Goal: Check status: Check status

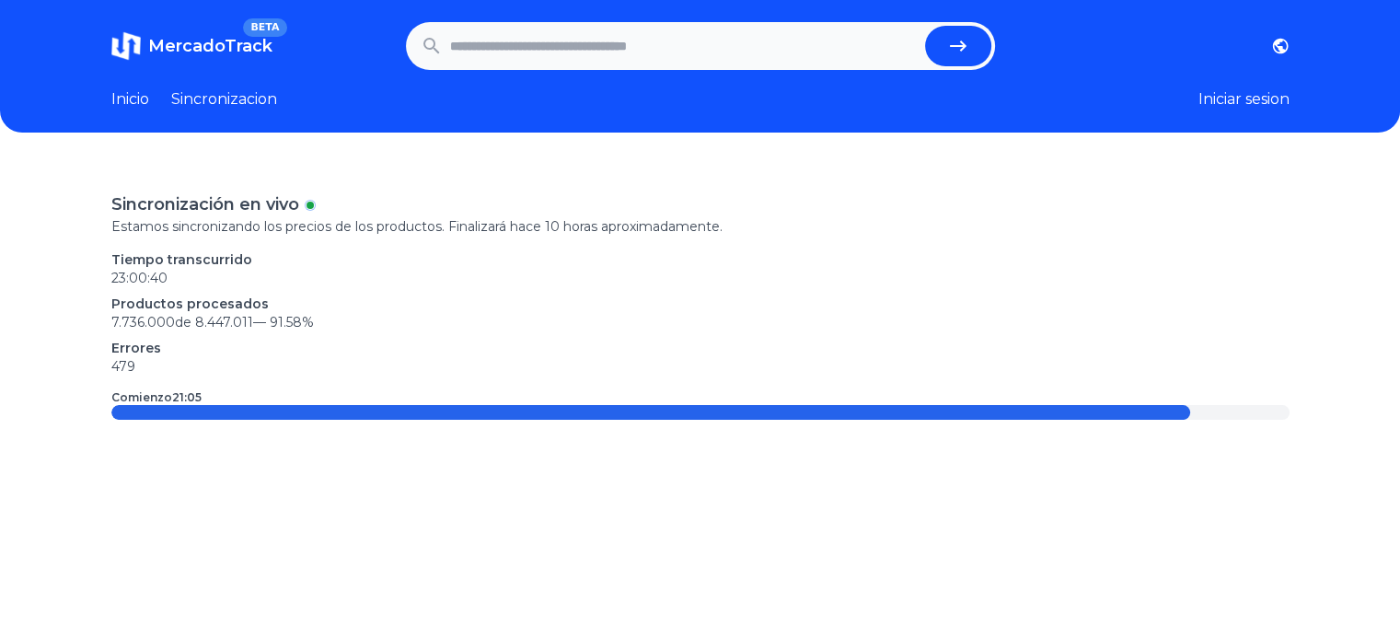
click at [319, 360] on p "479" at bounding box center [700, 366] width 1179 height 18
click at [545, 52] on input "text" at bounding box center [684, 46] width 468 height 41
click at [532, 56] on input "text" at bounding box center [684, 46] width 468 height 41
paste input "**********"
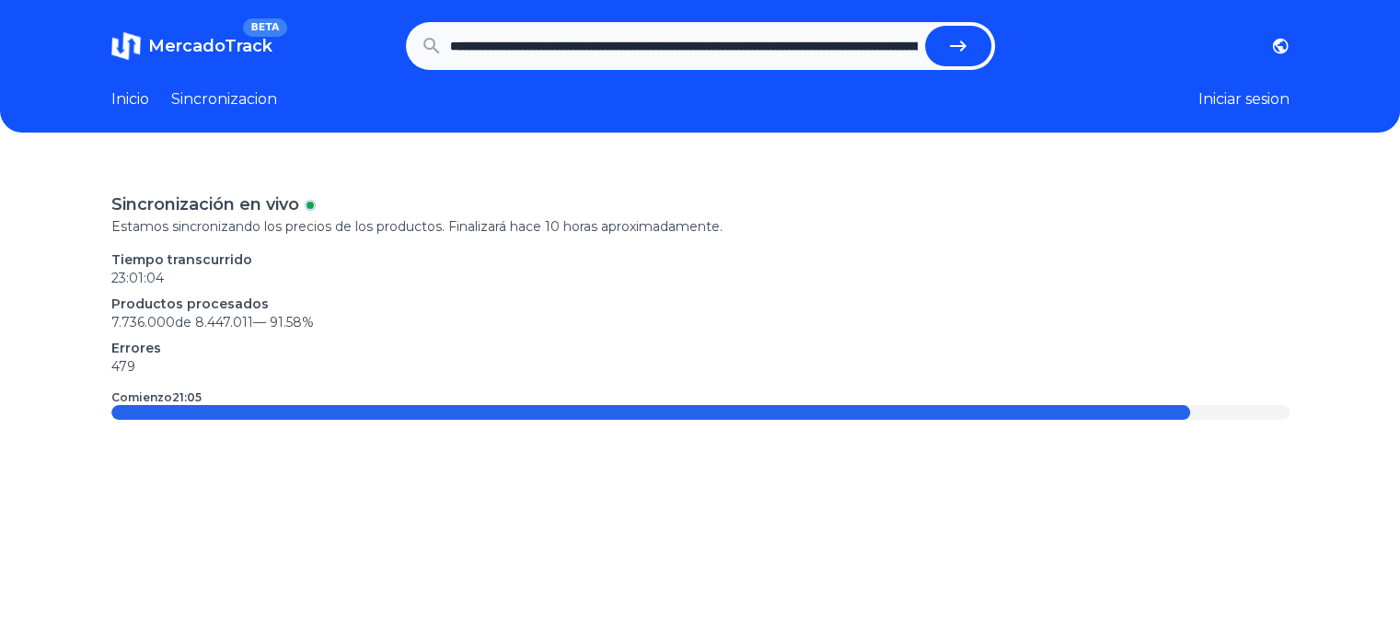
scroll to position [0, 2206]
click at [925, 26] on button "submit" at bounding box center [958, 46] width 66 height 41
type input "**********"
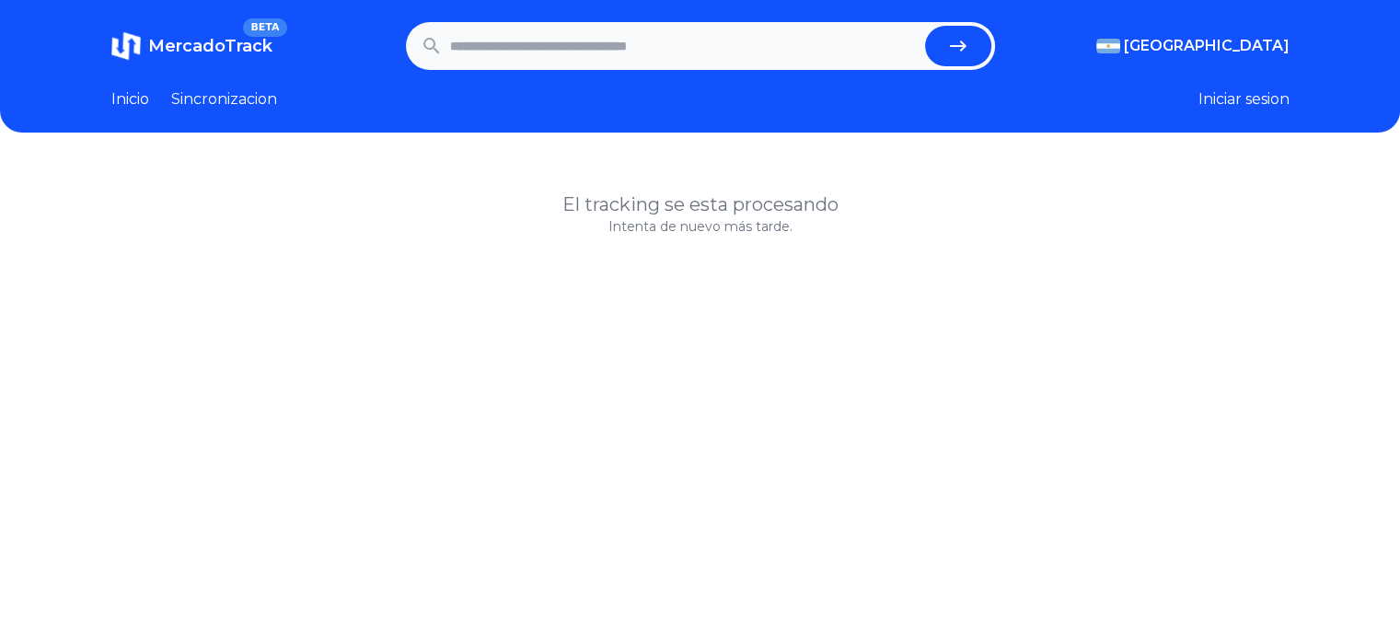
click at [689, 308] on div "El tracking se esta procesando Intenta de nuevo más tarde." at bounding box center [700, 475] width 1400 height 626
click at [265, 102] on link "Sincronizacion" at bounding box center [224, 99] width 106 height 22
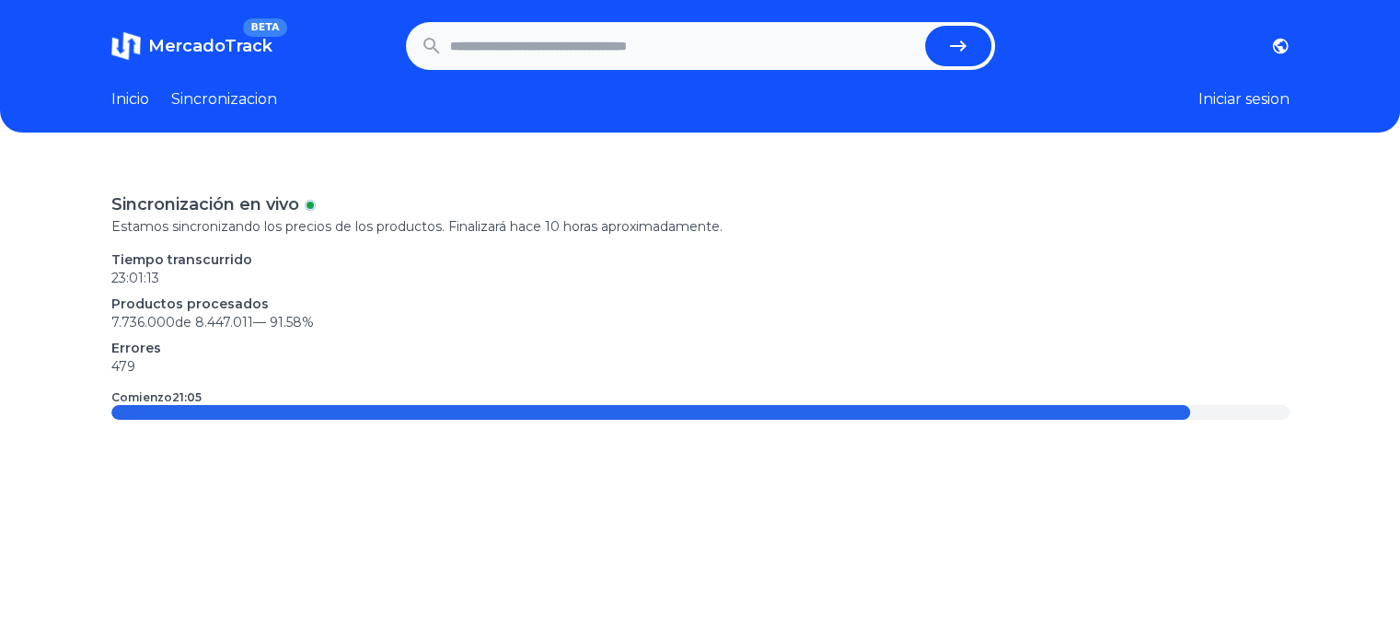
click at [280, 367] on p "479" at bounding box center [700, 366] width 1179 height 18
click at [226, 362] on p "479" at bounding box center [700, 366] width 1179 height 18
click at [242, 50] on span "MercadoTrack" at bounding box center [210, 46] width 124 height 20
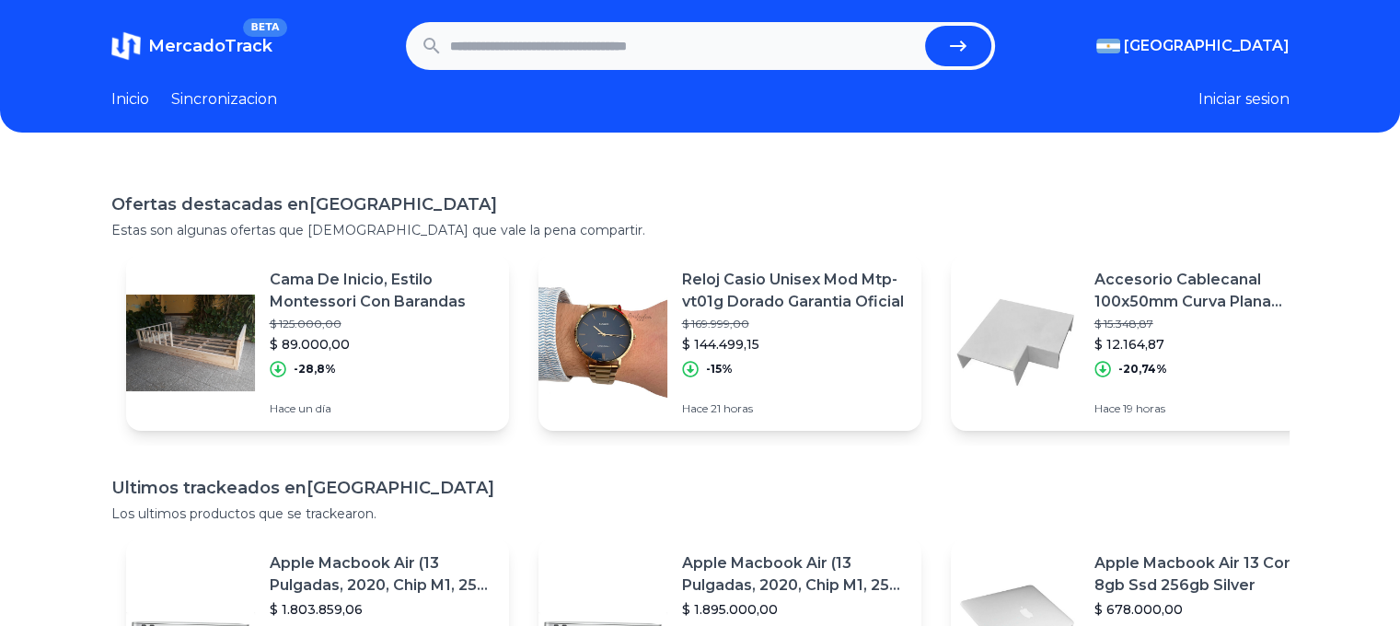
click at [250, 99] on link "Sincronizacion" at bounding box center [224, 99] width 106 height 22
